Goal: Information Seeking & Learning: Understand process/instructions

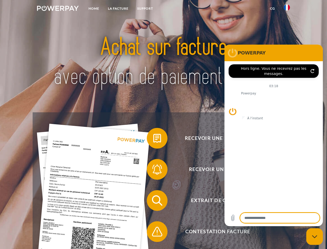
click at [58, 9] on img at bounding box center [58, 8] width 42 height 5
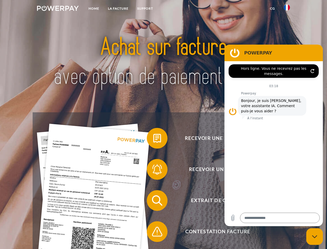
click at [287, 9] on img at bounding box center [287, 7] width 6 height 6
click at [273, 9] on link "CG" at bounding box center [273, 8] width 14 height 9
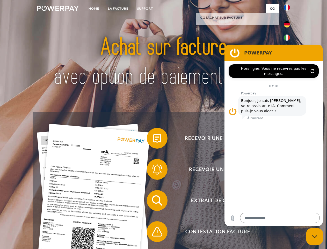
click at [153, 139] on span at bounding box center [150, 138] width 26 height 26
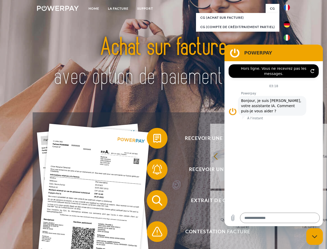
click at [153, 170] on div "Recevoir une facture ? Recevoir un rappel? Extrait de compte retour" at bounding box center [164, 215] width 262 height 207
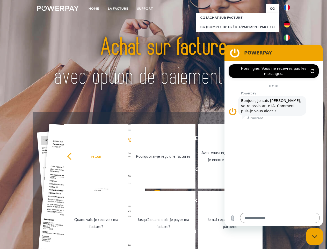
click at [153, 201] on link "Jusqu'à quand dois-je payer ma facture?" at bounding box center [163, 223] width 65 height 65
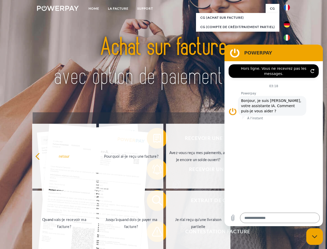
click at [153, 233] on span at bounding box center [150, 232] width 26 height 26
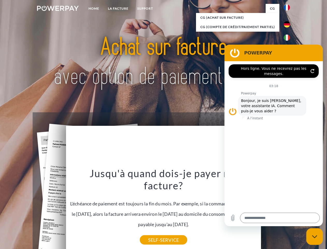
click at [315, 236] on icon "Fermer la fenêtre de messagerie" at bounding box center [314, 236] width 5 height 3
type textarea "*"
